Goal: Book appointment/travel/reservation

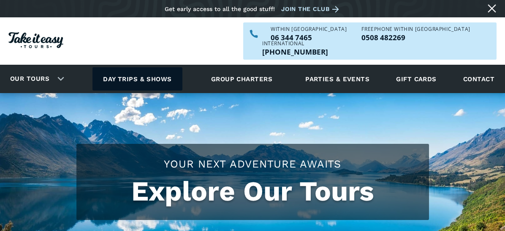
drag, startPoint x: 0, startPoint y: 0, endPoint x: 157, endPoint y: 64, distance: 169.1
click at [157, 67] on link "Day trips & shows" at bounding box center [137, 78] width 90 height 23
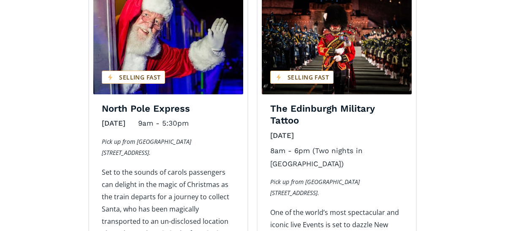
scroll to position [1436, 0]
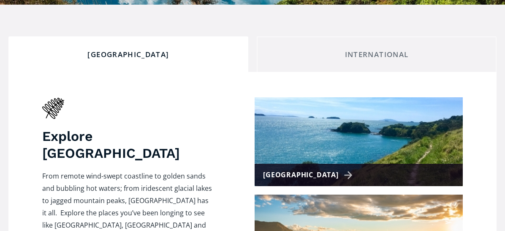
scroll to position [380, 0]
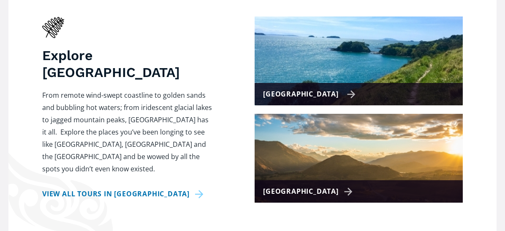
click at [332, 88] on div "[GEOGRAPHIC_DATA]" at bounding box center [309, 94] width 92 height 12
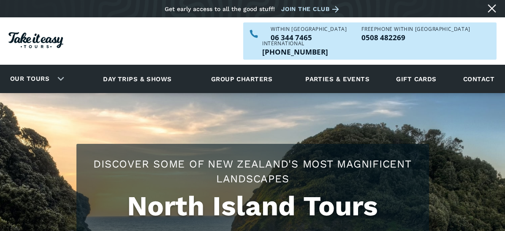
checkbox input "true"
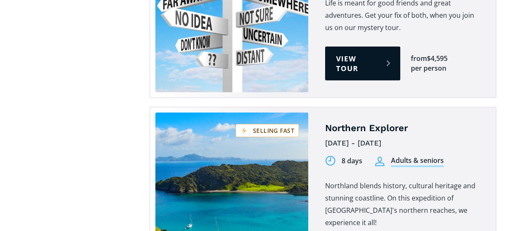
scroll to position [1520, 0]
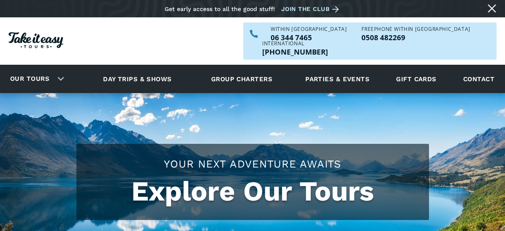
scroll to position [380, 0]
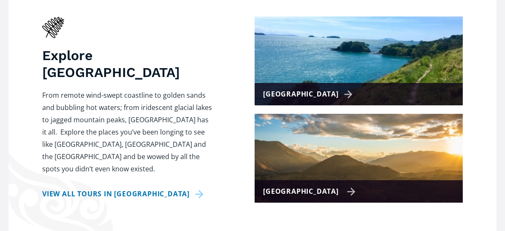
click at [332, 185] on div "[GEOGRAPHIC_DATA]" at bounding box center [309, 191] width 92 height 12
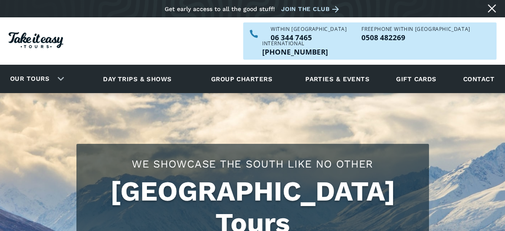
checkbox input "true"
